Goal: Task Accomplishment & Management: Manage account settings

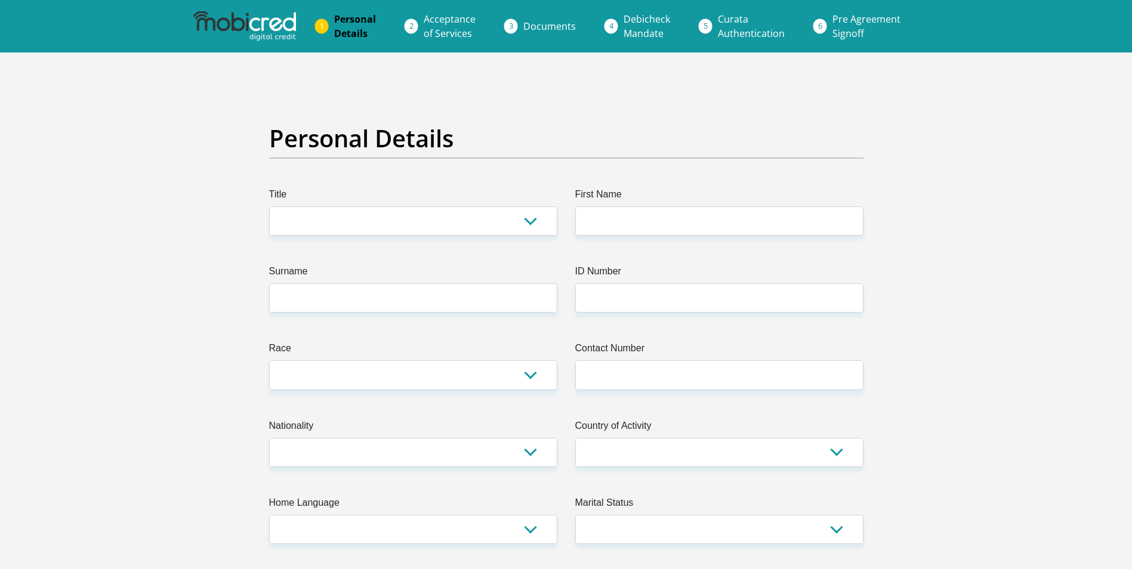
click at [359, 30] on span "Personal Details" at bounding box center [355, 26] width 42 height 27
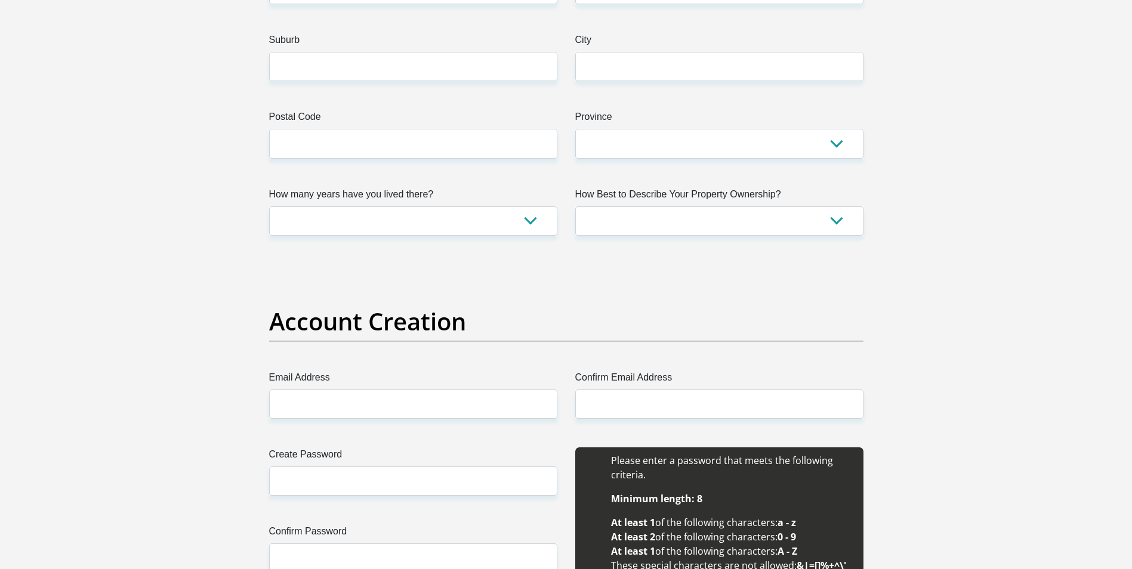
scroll to position [609, 0]
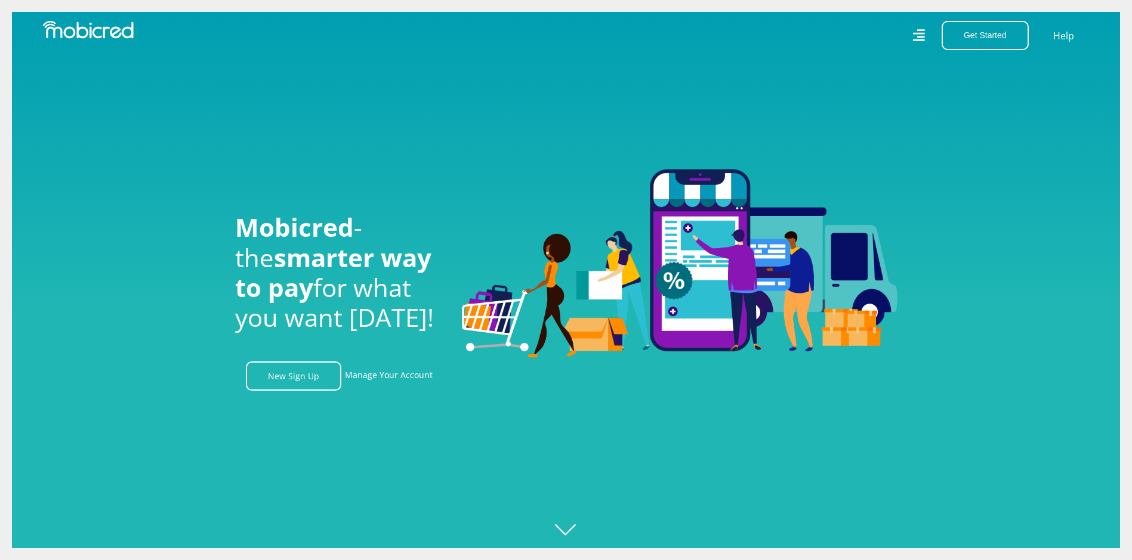
click at [918, 38] on icon at bounding box center [918, 35] width 12 height 12
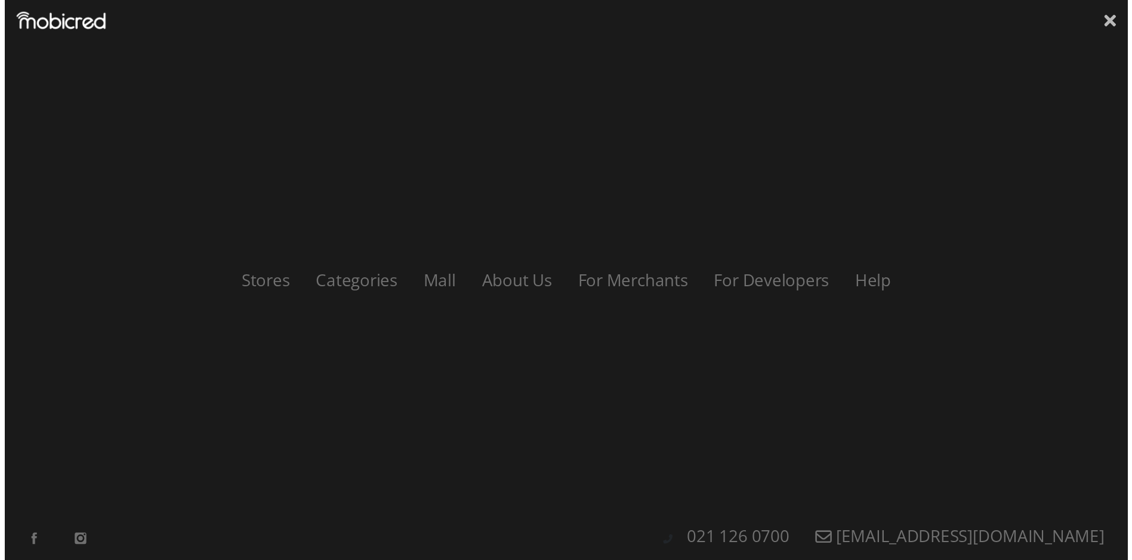
scroll to position [0, 2211]
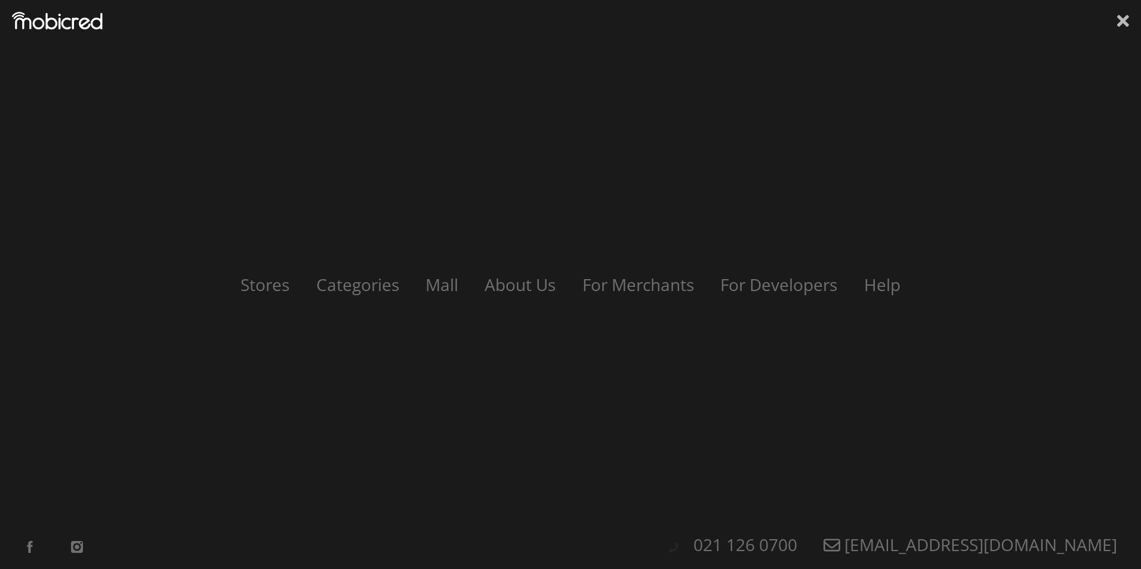
click at [1121, 24] on icon at bounding box center [1123, 21] width 12 height 12
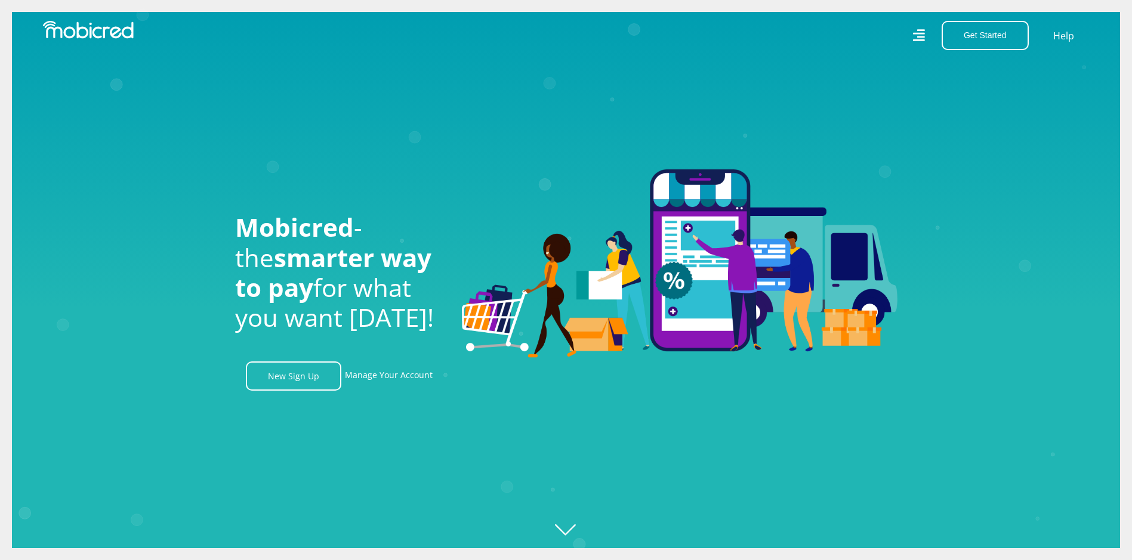
scroll to position [0, 2721]
click at [408, 384] on link "Manage Your Account" at bounding box center [389, 376] width 88 height 29
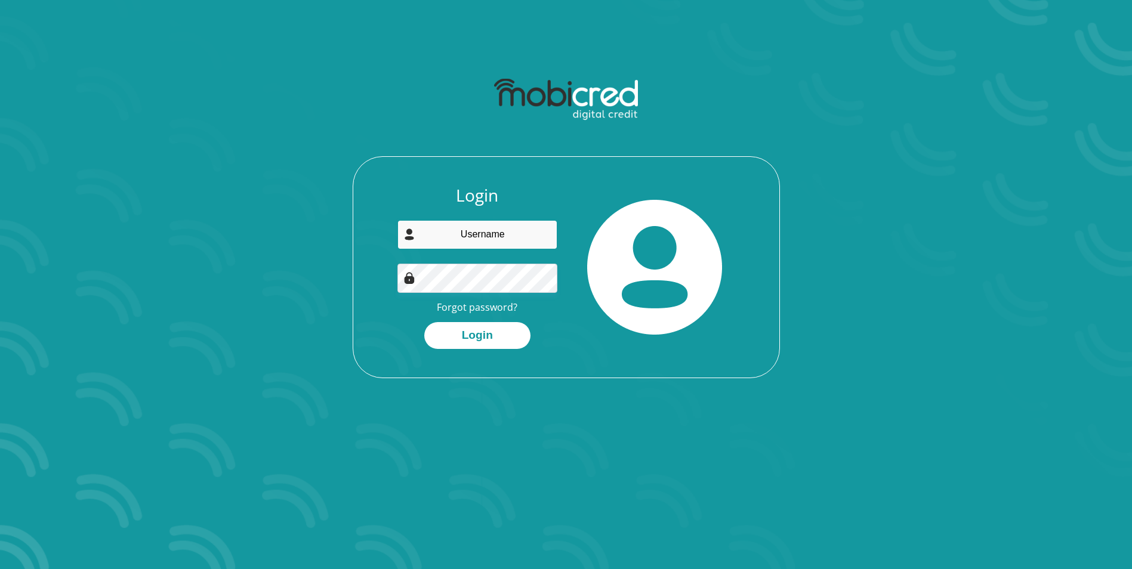
click at [448, 239] on input "email" at bounding box center [477, 234] width 160 height 29
type input "[EMAIL_ADDRESS][DOMAIN_NAME]"
click at [491, 310] on link "Forgot password?" at bounding box center [477, 307] width 81 height 13
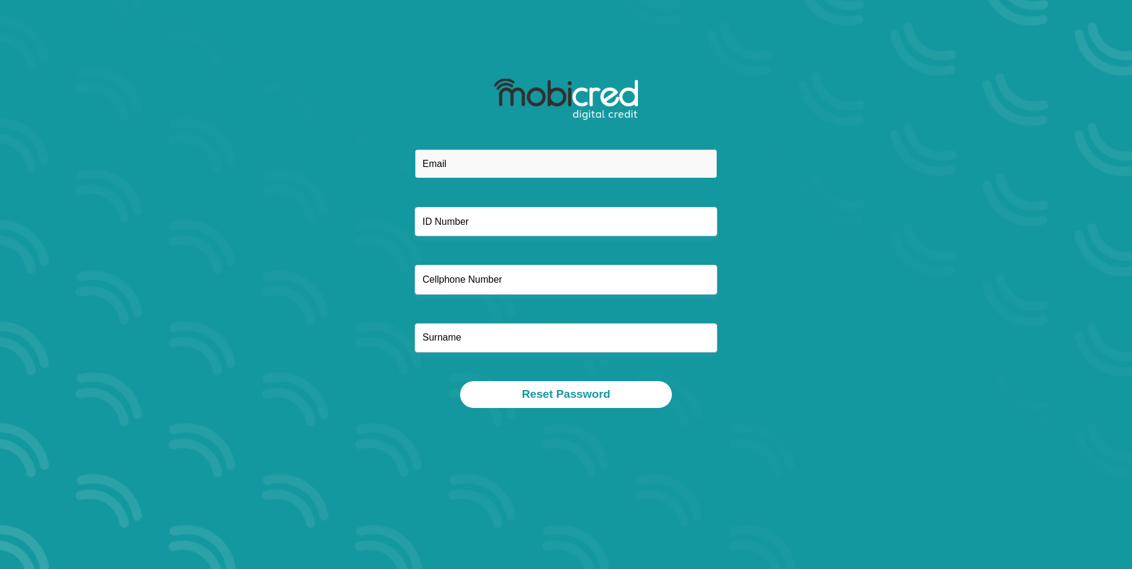
click at [442, 170] on input "email" at bounding box center [566, 163] width 303 height 29
type input "[EMAIL_ADDRESS][DOMAIN_NAME]"
type input "kingsley"
type input "0847065120"
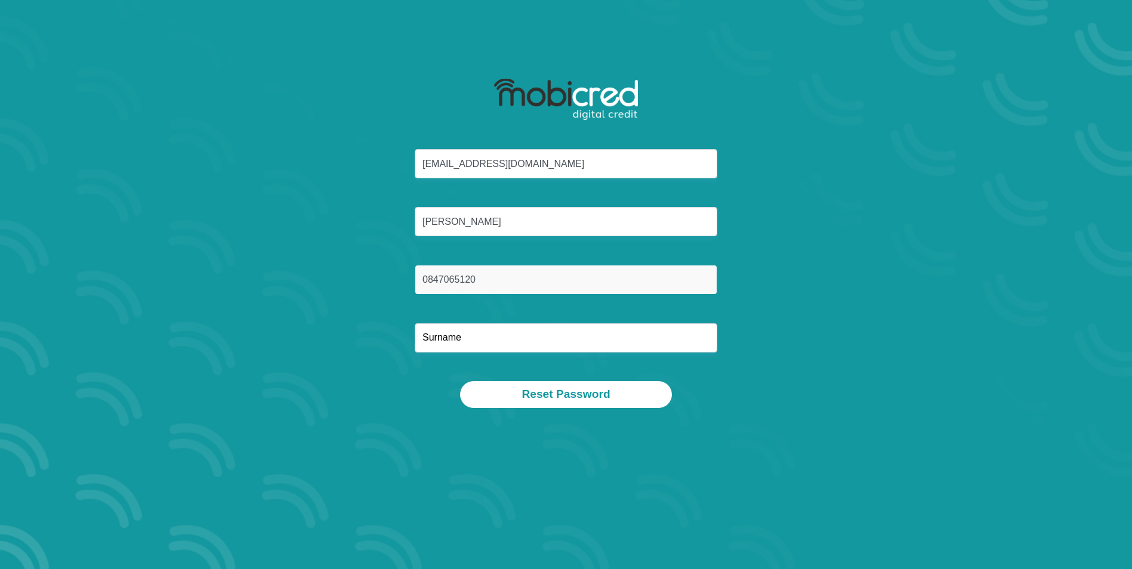
type input "CHIDI"
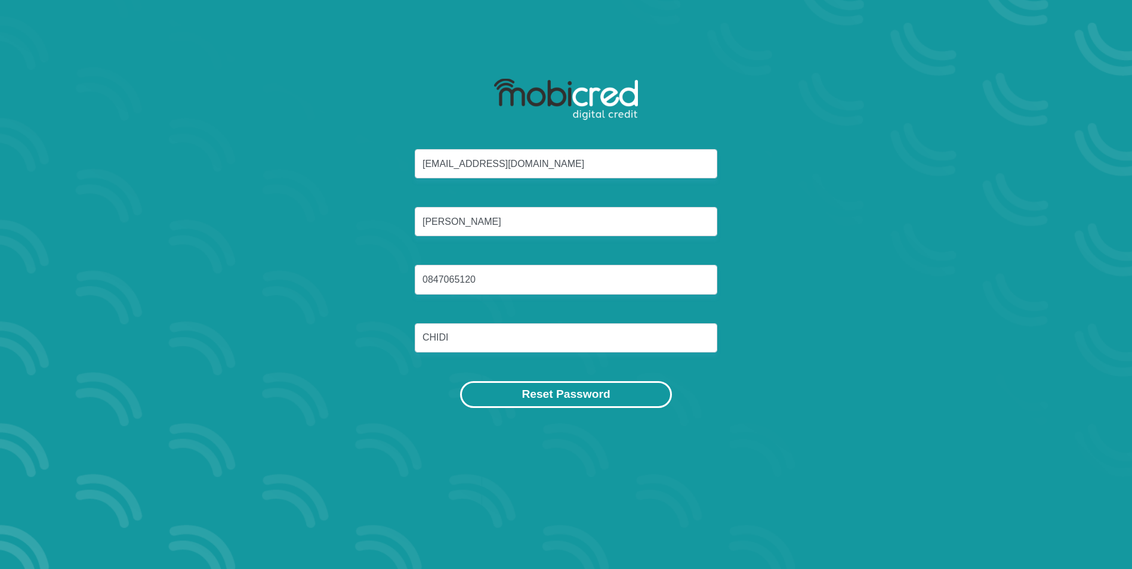
click at [548, 395] on button "Reset Password" at bounding box center [565, 394] width 211 height 27
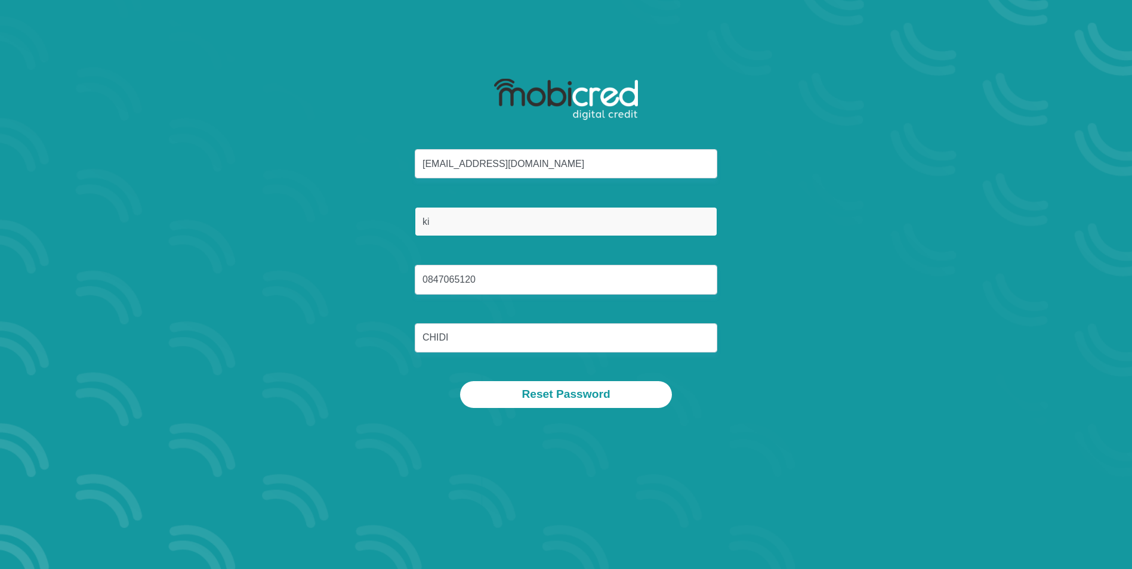
type input "k"
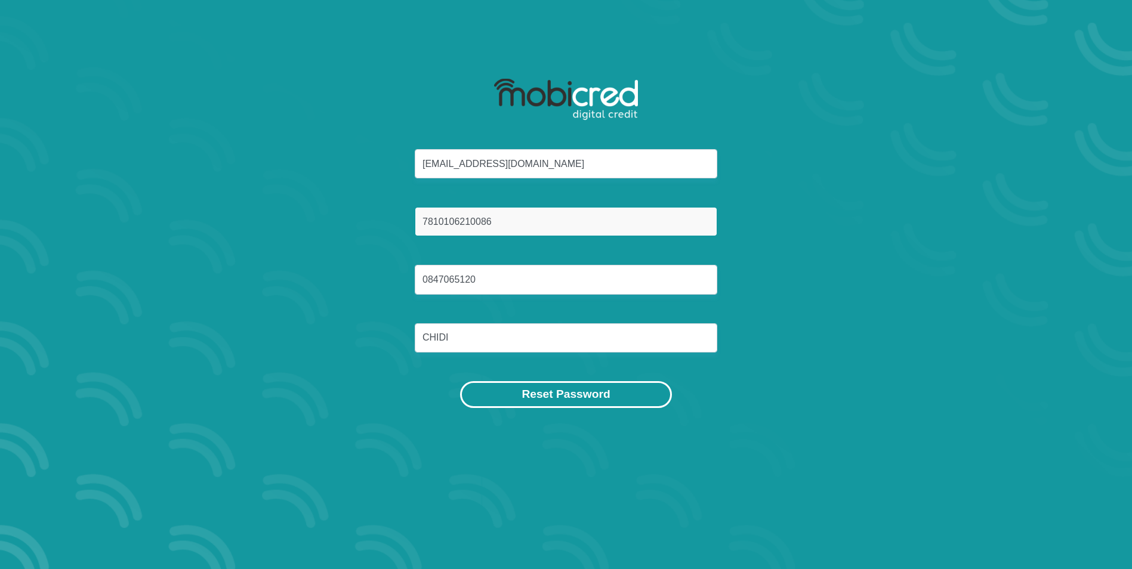
type input "7810106210086"
click at [551, 397] on button "Reset Password" at bounding box center [565, 394] width 211 height 27
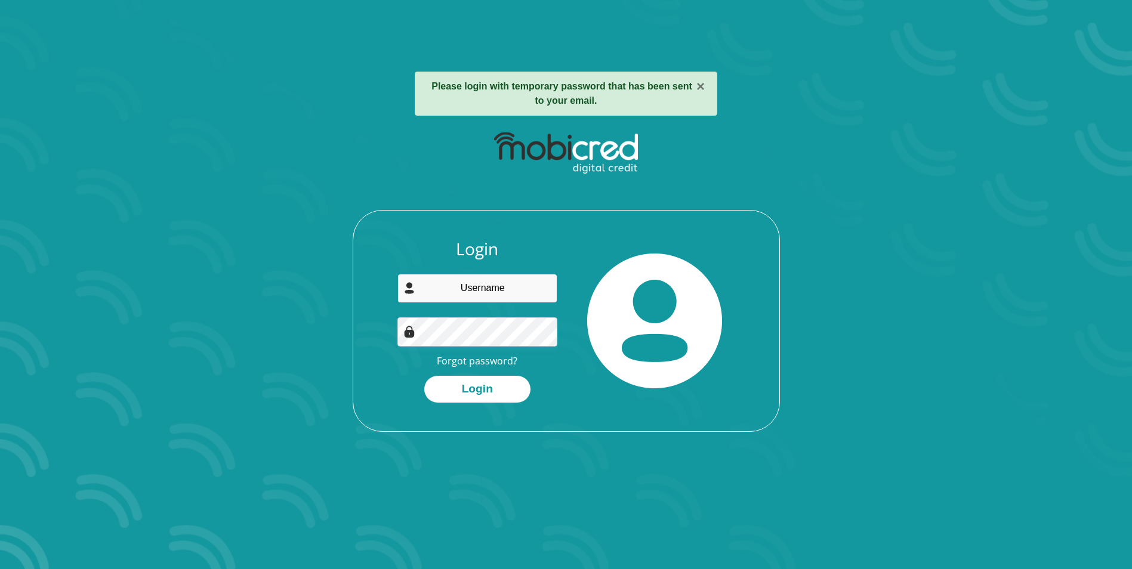
click at [427, 300] on input "email" at bounding box center [477, 288] width 160 height 29
click at [427, 296] on input "email" at bounding box center [477, 288] width 160 height 29
type input "[EMAIL_ADDRESS][DOMAIN_NAME]"
click at [701, 261] on img at bounding box center [654, 321] width 135 height 135
click at [480, 388] on button "Login" at bounding box center [477, 389] width 106 height 27
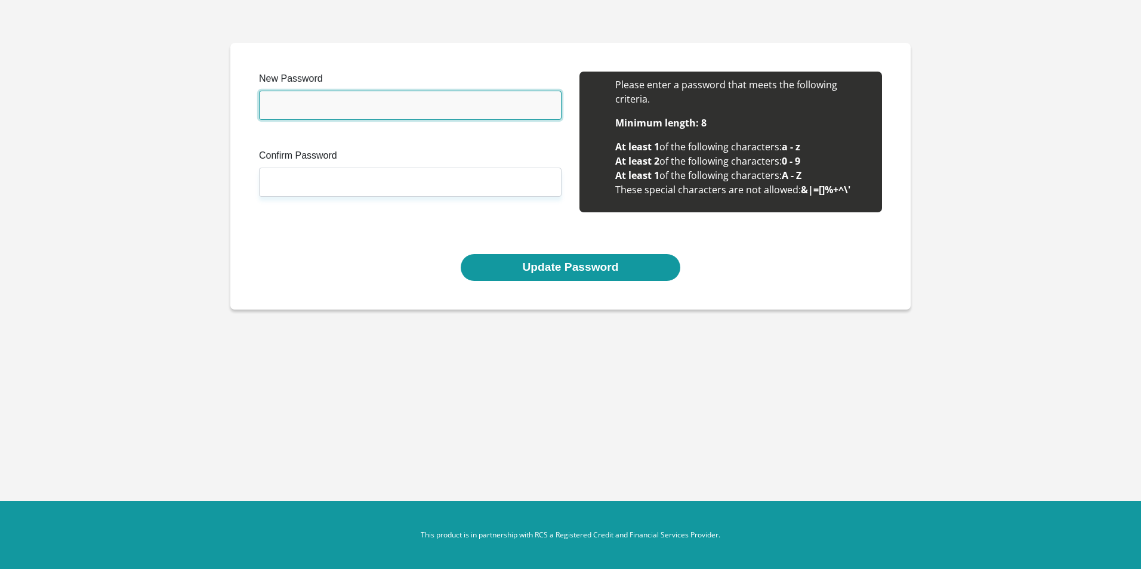
click at [296, 103] on input "New Password" at bounding box center [410, 105] width 303 height 29
type input "k"
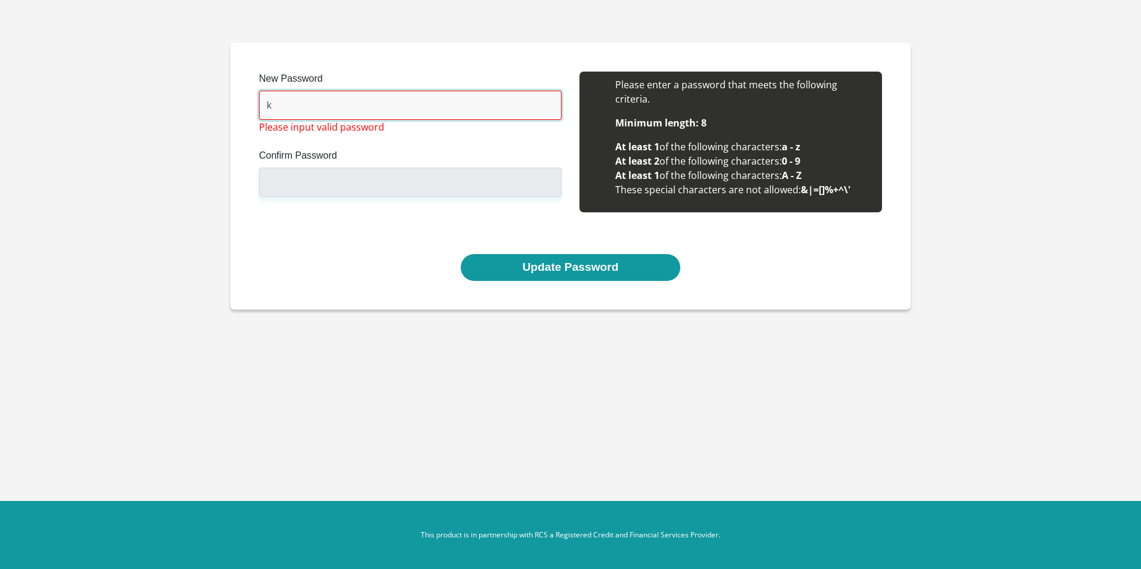
click at [295, 107] on input "k" at bounding box center [410, 105] width 303 height 29
click at [275, 108] on input "K" at bounding box center [410, 105] width 303 height 29
click at [295, 108] on input "K" at bounding box center [410, 105] width 303 height 29
click at [297, 108] on input "K" at bounding box center [410, 105] width 303 height 29
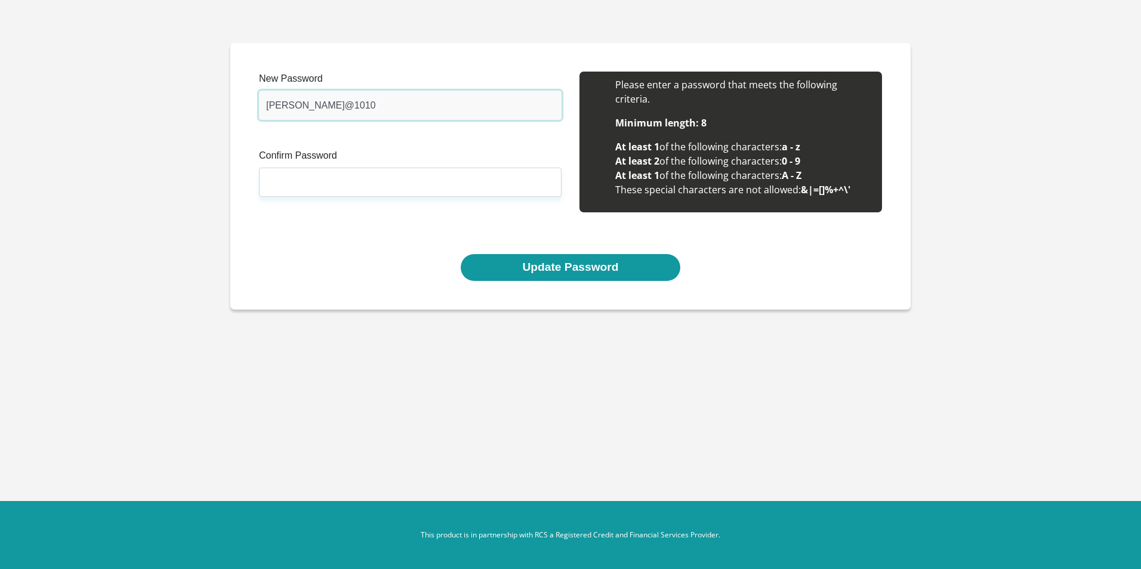
type input "Kingsley@1010"
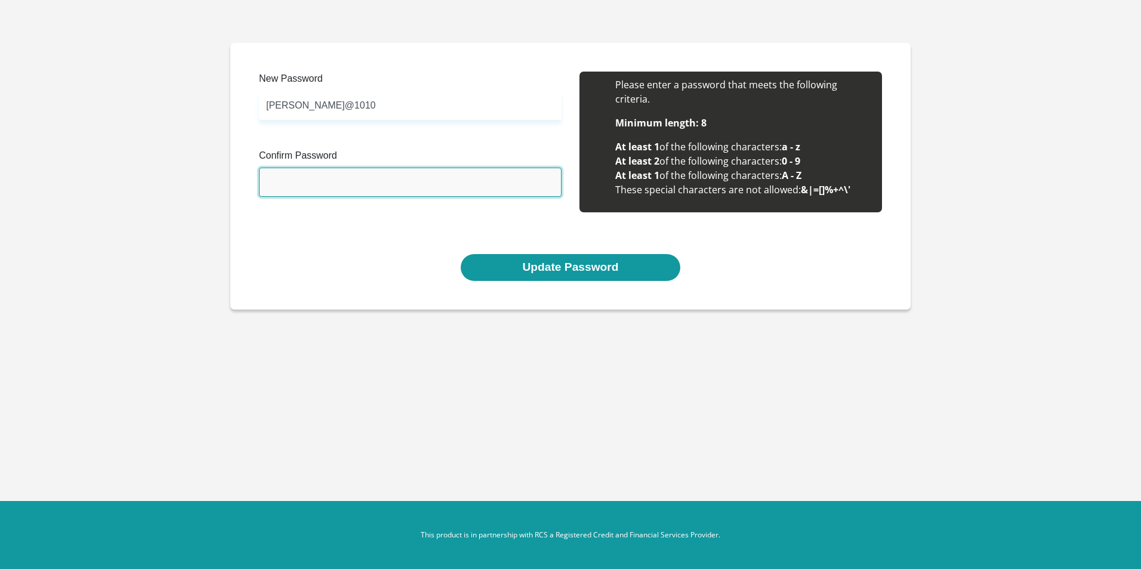
click at [279, 182] on input "Confirm Password" at bounding box center [410, 182] width 303 height 29
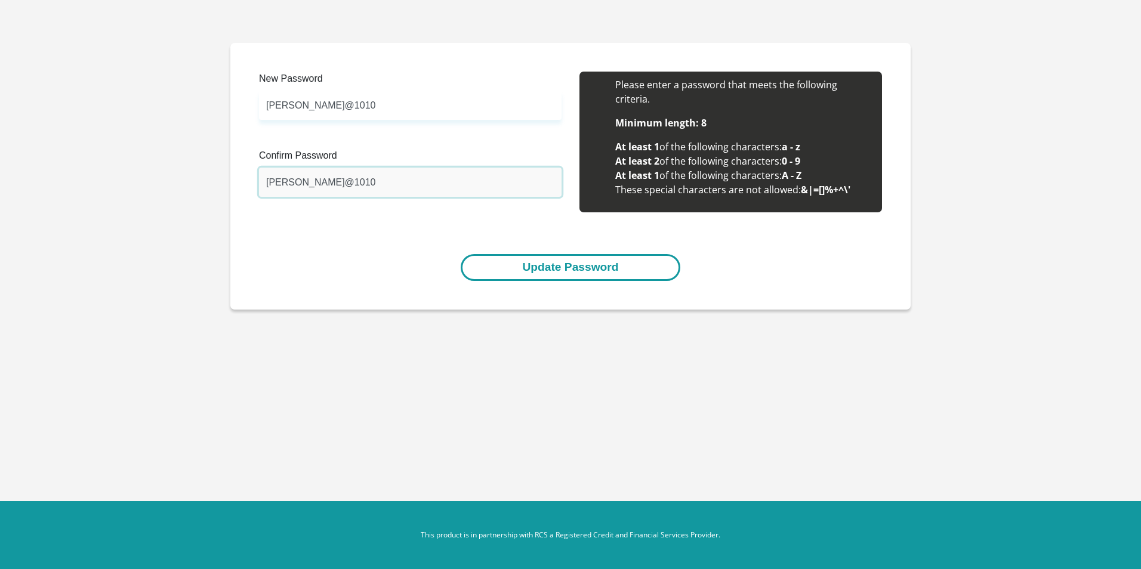
type input "Kingsley@1010"
click at [558, 267] on button "Update Password" at bounding box center [570, 267] width 219 height 27
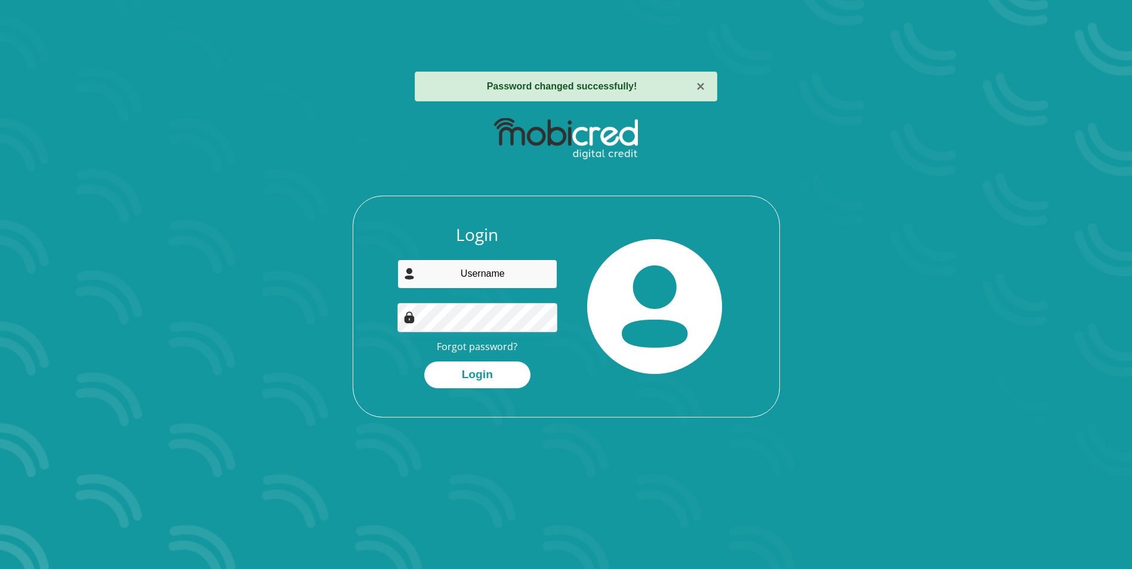
click at [433, 274] on input "email" at bounding box center [477, 274] width 160 height 29
type input "kchidi80@gmail.com"
click at [484, 381] on button "Login" at bounding box center [477, 375] width 106 height 27
